Goal: Task Accomplishment & Management: Use online tool/utility

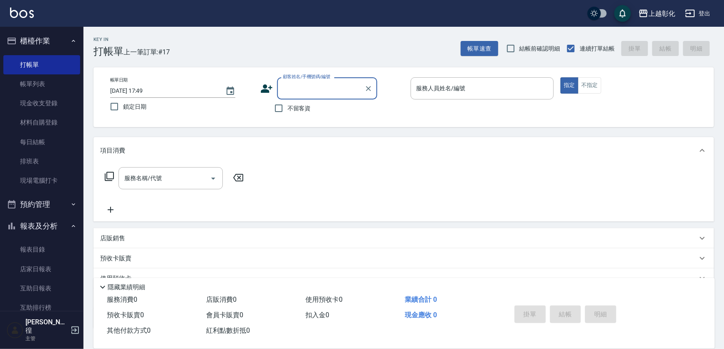
scroll to position [38, 0]
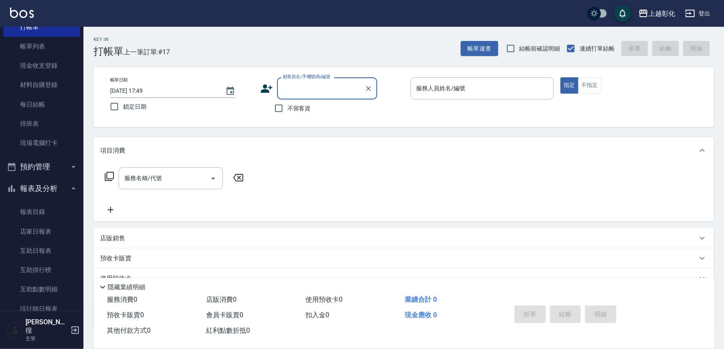
type input "ㄑ"
type input "居"
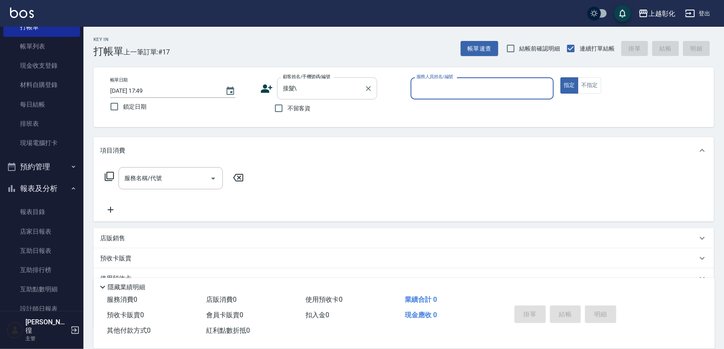
click at [300, 83] on input "接髮\" at bounding box center [321, 88] width 80 height 15
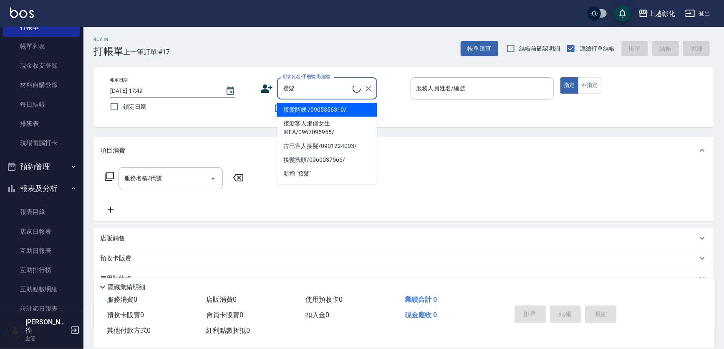
click at [326, 110] on li "接髮阿姨 /0905356310/" at bounding box center [327, 110] width 100 height 14
type input "接髮阿姨 /0905356310/"
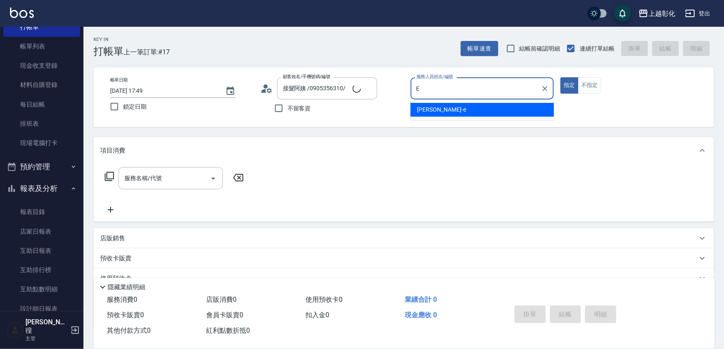
type input "[PERSON_NAME]-e"
type button "true"
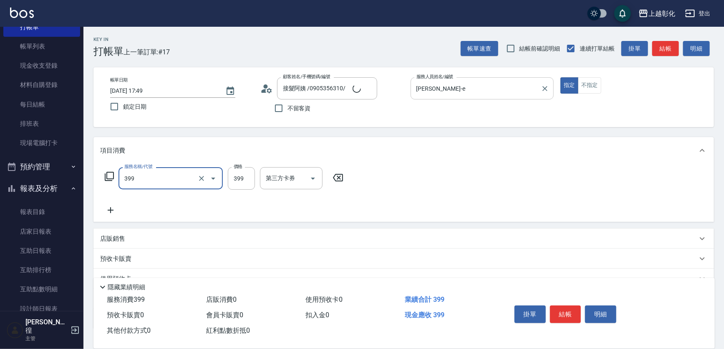
type input "貼片洗髮(399)"
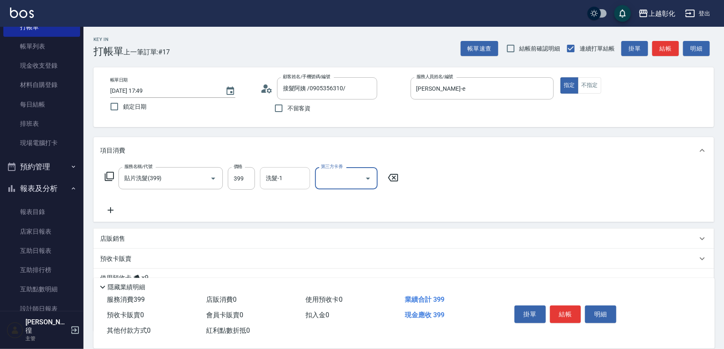
click at [281, 179] on input "洗髮-1" at bounding box center [285, 178] width 43 height 15
type input "[PERSON_NAME]-16"
type input "儲值卡"
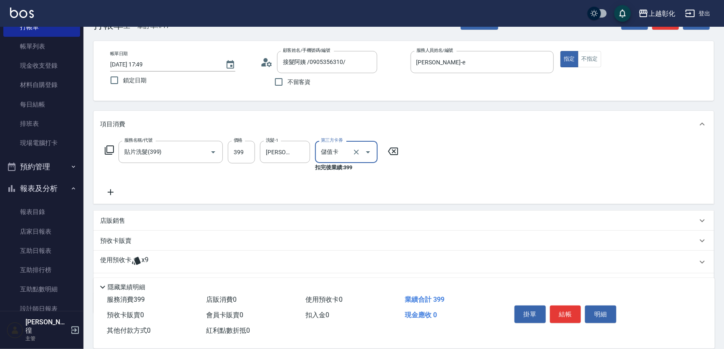
scroll to position [69, 0]
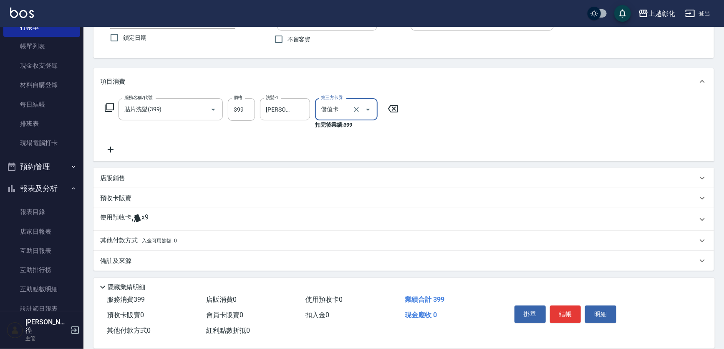
click at [147, 219] on span "x9" at bounding box center [145, 219] width 7 height 13
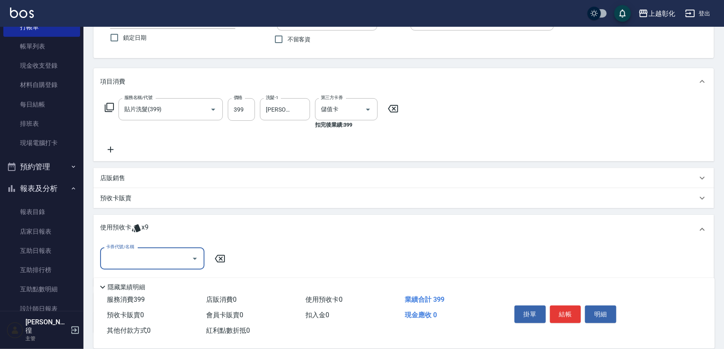
scroll to position [0, 0]
click at [137, 252] on input "卡券代號/名稱" at bounding box center [146, 258] width 84 height 15
click at [138, 277] on div "海鹽洗髮 剩餘3張" at bounding box center [152, 280] width 104 height 14
type input "海鹽洗髮"
click at [570, 314] on button "結帳" at bounding box center [565, 314] width 31 height 18
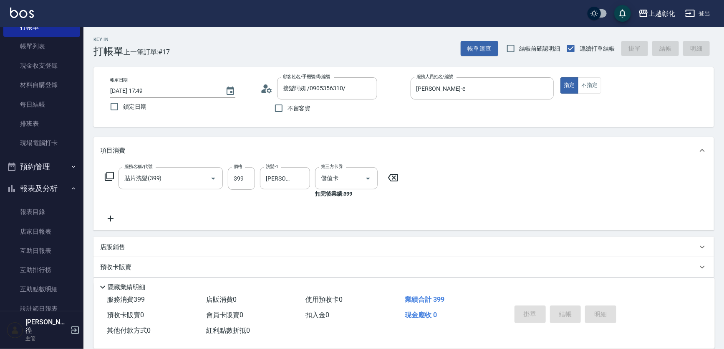
type input "[DATE] 19:38"
